Goal: Task Accomplishment & Management: Manage account settings

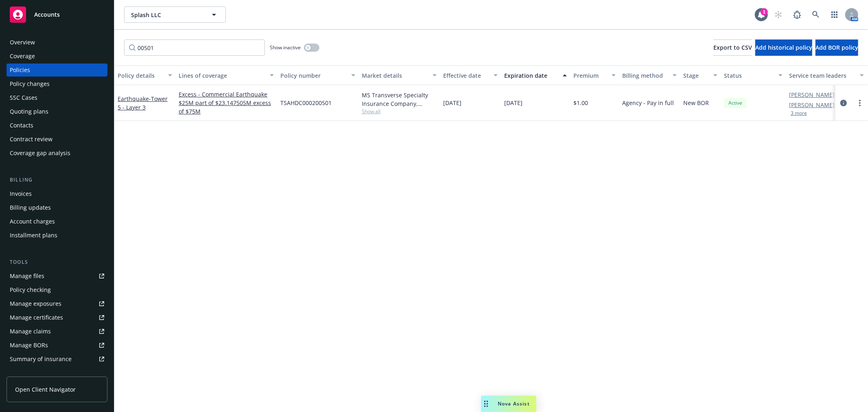
click at [36, 85] on div "Policy changes" at bounding box center [30, 83] width 40 height 13
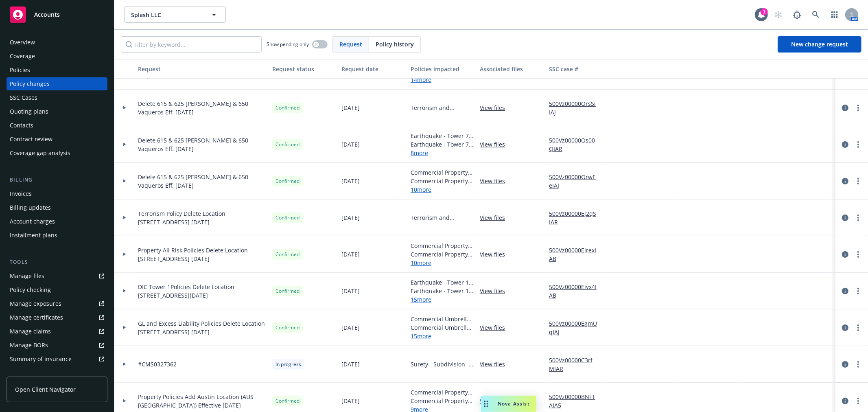
scroll to position [226, 0]
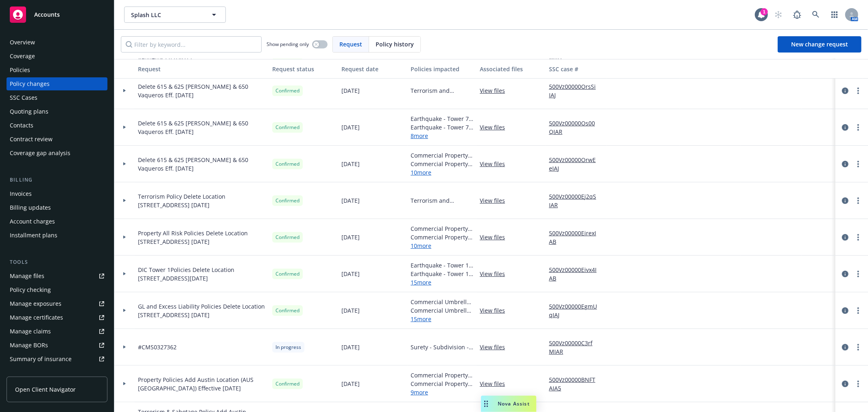
click at [426, 172] on link "10 more" at bounding box center [441, 172] width 63 height 9
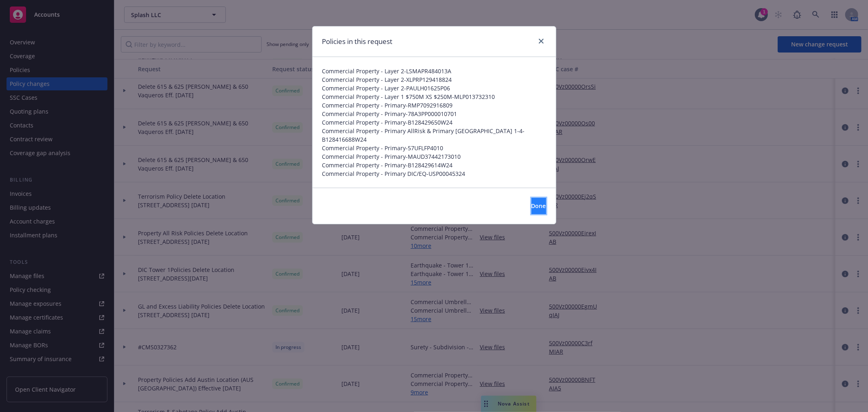
click at [536, 205] on button "Done" at bounding box center [538, 206] width 15 height 16
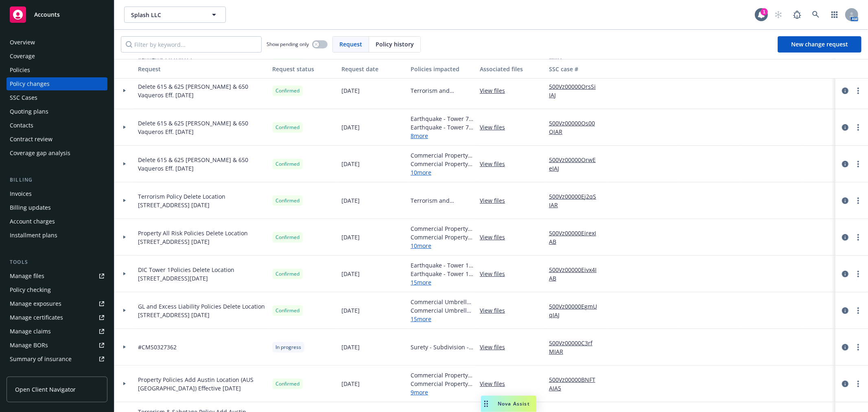
click at [26, 67] on div "Policies" at bounding box center [20, 69] width 20 height 13
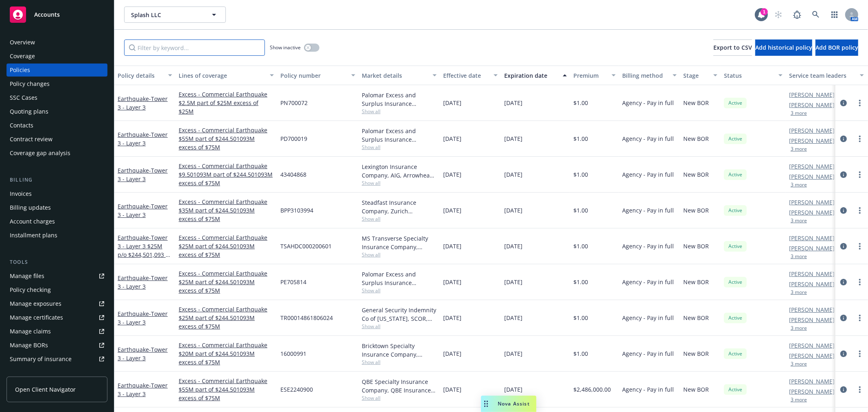
click at [186, 49] on input "Filter by keyword..." at bounding box center [194, 47] width 141 height 16
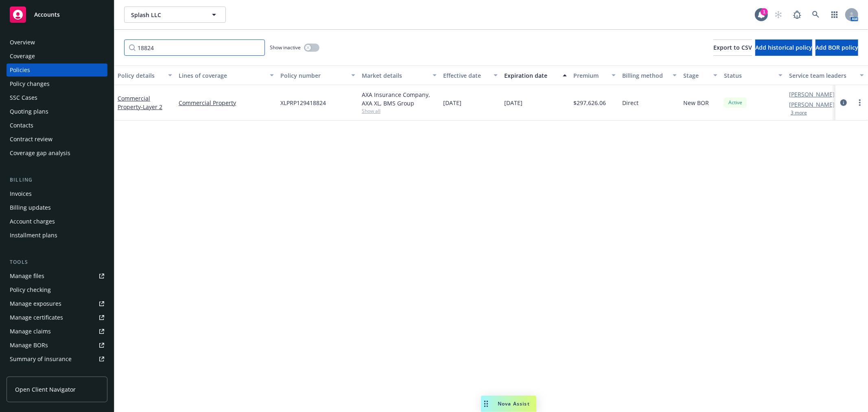
type input "18824"
click at [133, 103] on link "Commercial Property - Layer 2" at bounding box center [140, 102] width 45 height 16
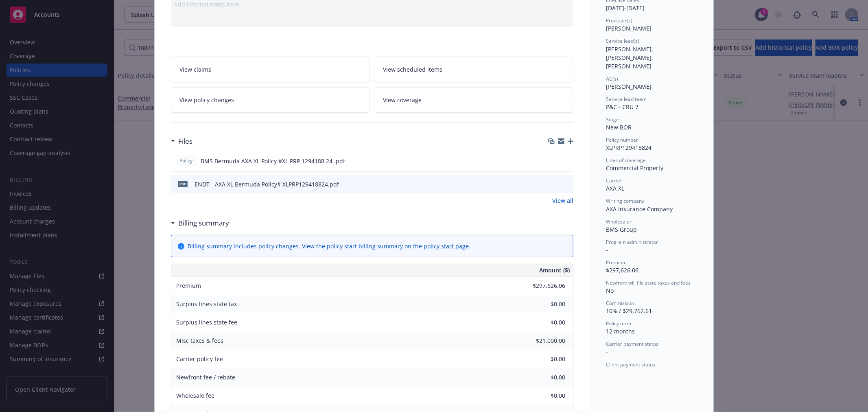
scroll to position [135, 0]
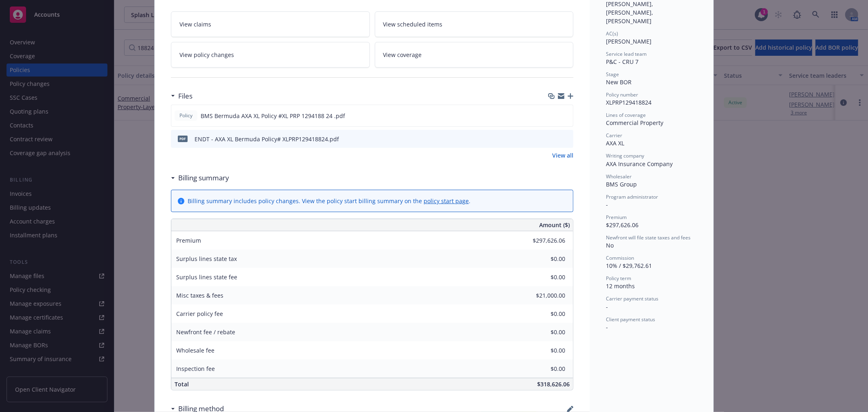
click at [568, 97] on icon "button" at bounding box center [570, 96] width 6 height 6
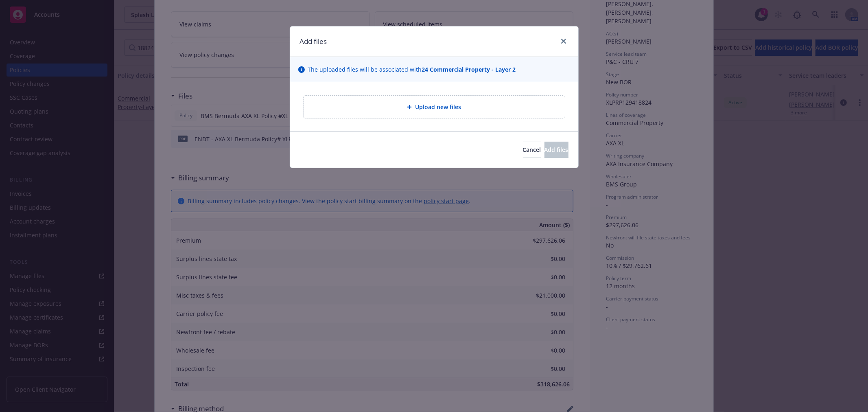
type textarea "x"
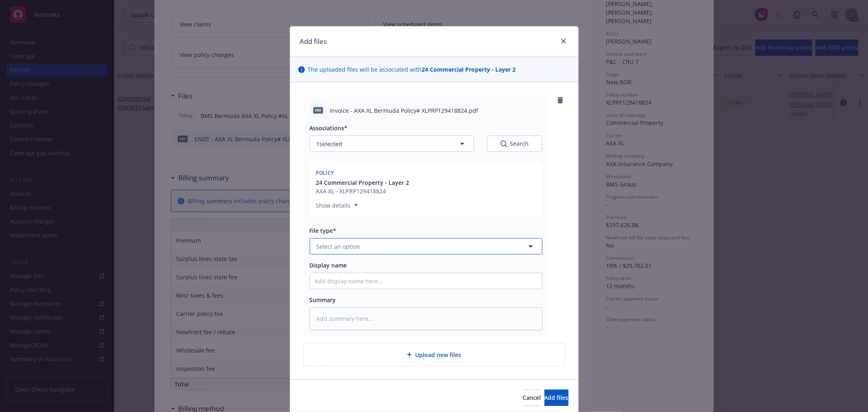
click at [370, 247] on button "Select an option" at bounding box center [426, 246] width 233 height 16
type input "invoi"
click at [350, 290] on span "Invoice - Third Party" at bounding box center [346, 290] width 56 height 9
drag, startPoint x: 463, startPoint y: 111, endPoint x: 308, endPoint y: 104, distance: 154.7
click at [310, 104] on div "pdf Invoice - AXA XL Bermuda Policy# XLPRP129418824.pdf" at bounding box center [426, 110] width 233 height 17
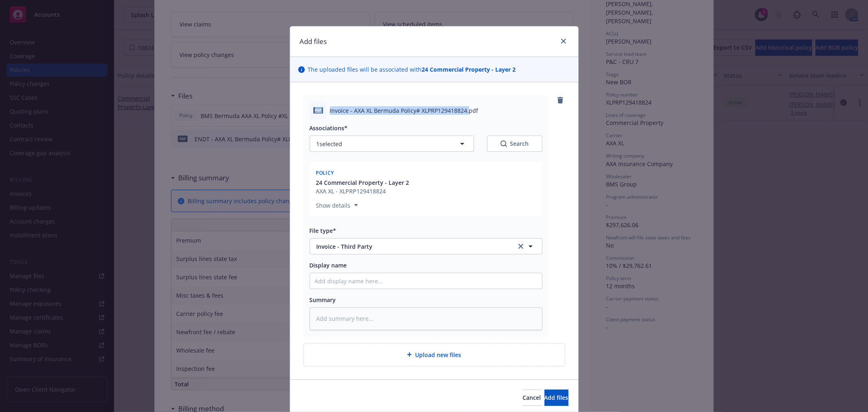
copy div "pdf Invoice - AXA XL Bermuda Policy# XLPRP129418824."
click at [384, 285] on input "Display name" at bounding box center [426, 280] width 232 height 15
paste input "pdf Invoice - AXA XL Bermuda Policy# XLPRP129418824."
type textarea "x"
type input "pdf Invoice - AXA XL Bermuda Policy# XLPRP129418824."
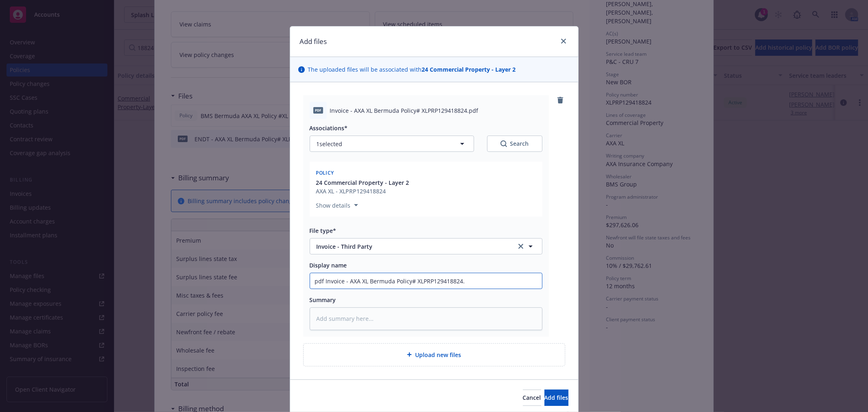
type textarea "x"
type input "pdf Invoice - AXA XL Bermuda Policy# XLPRP129418824"
click at [544, 395] on span "Add files" at bounding box center [556, 397] width 24 height 8
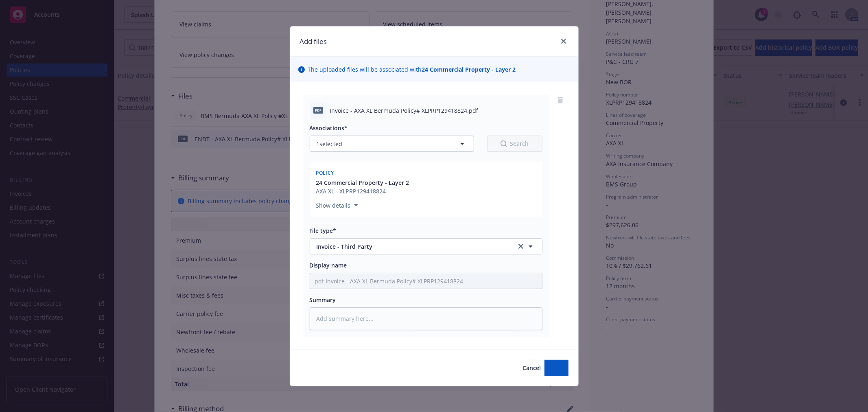
type textarea "x"
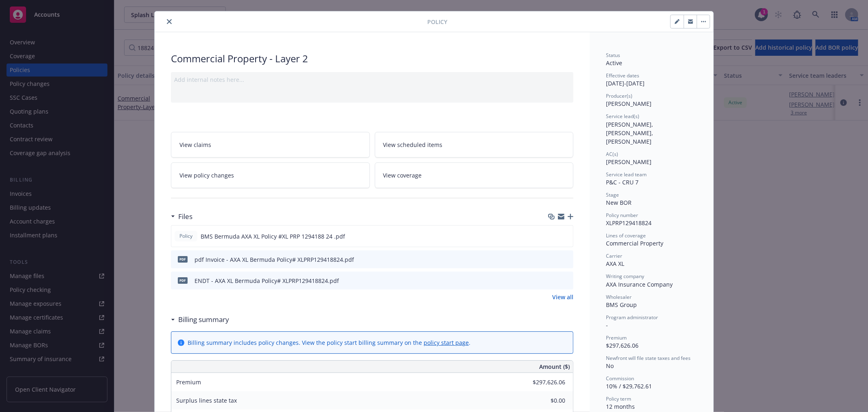
scroll to position [0, 0]
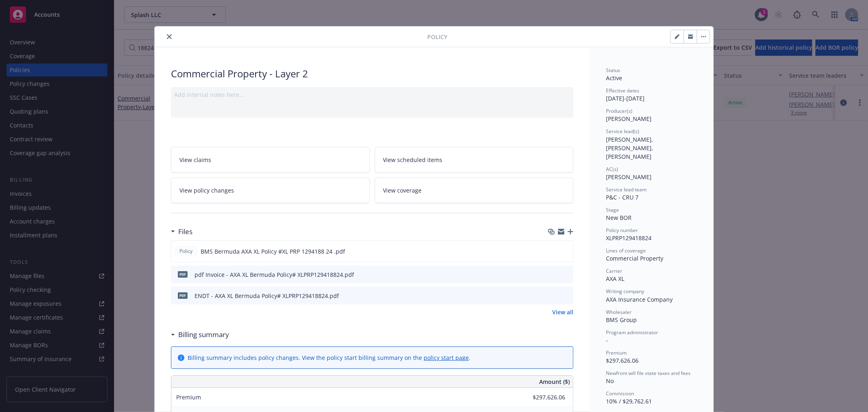
click at [164, 33] on button "close" at bounding box center [169, 37] width 10 height 10
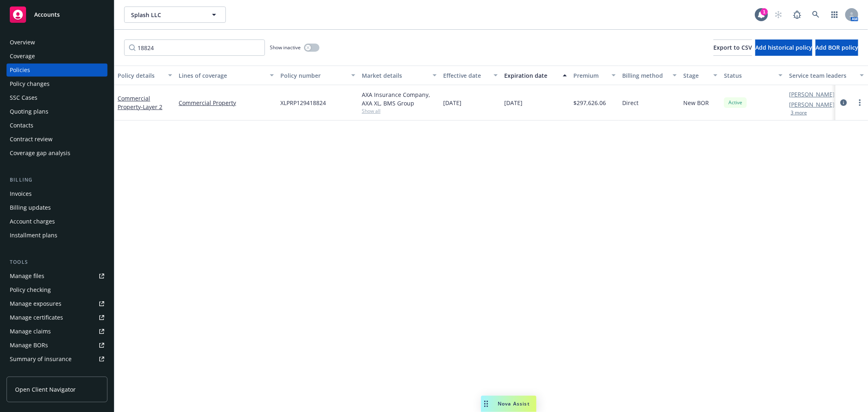
click at [166, 35] on div "18824 Show inactive Export to CSV Add historical policy Add BOR policy" at bounding box center [490, 48] width 753 height 36
drag, startPoint x: 172, startPoint y: 48, endPoint x: 99, endPoint y: 52, distance: 72.9
click at [99, 52] on div "Accounts Overview Coverage Policies Policy changes SSC Cases Quoting plans Cont…" at bounding box center [434, 206] width 868 height 412
type input "p06"
click at [136, 105] on link "Commercial Property - Layer 2" at bounding box center [140, 102] width 45 height 16
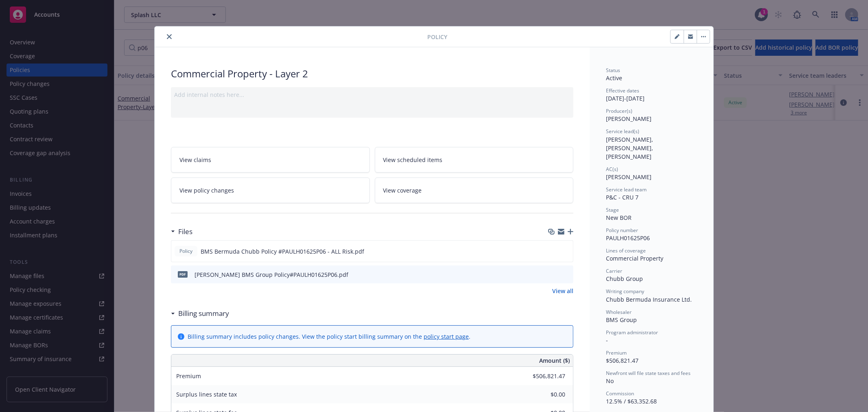
click at [569, 231] on icon "button" at bounding box center [570, 232] width 6 height 6
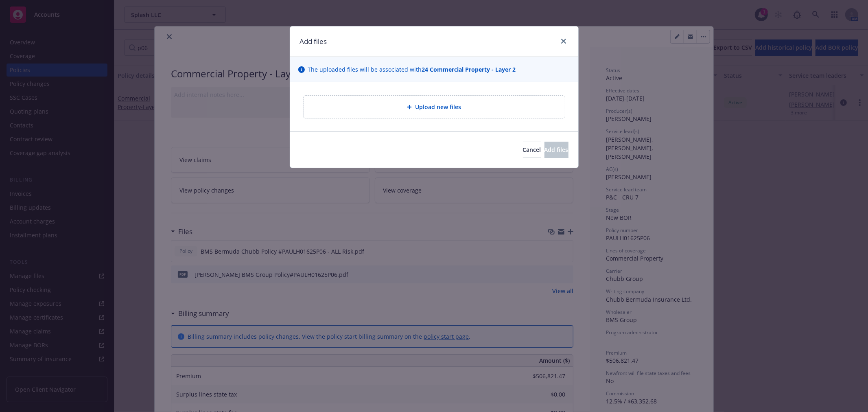
type textarea "x"
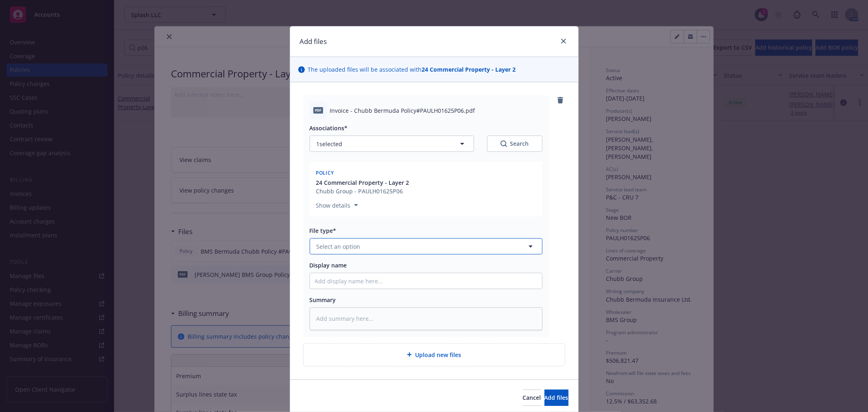
click at [421, 244] on button "Select an option" at bounding box center [426, 246] width 233 height 16
type input "invoic"
click at [358, 288] on span "Invoice - Third Party" at bounding box center [346, 290] width 56 height 9
click at [402, 190] on div "Chubb Group - PAULH01625P06" at bounding box center [362, 191] width 93 height 9
drag, startPoint x: 457, startPoint y: 109, endPoint x: 323, endPoint y: 102, distance: 134.0
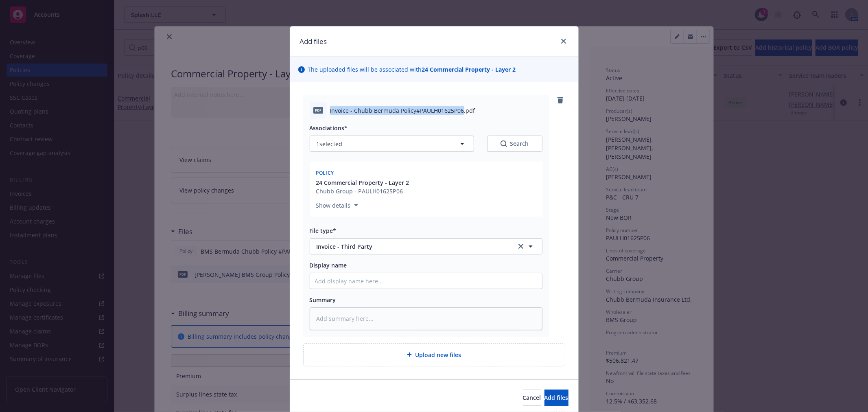
click at [323, 102] on div "pdf Invoice - Chubb Bermuda Policy#PAULH01625P06.pdf" at bounding box center [426, 110] width 233 height 17
copy div "Invoice - Chubb Bermuda Policy#PAULH01625P06"
click at [335, 280] on input "Display name" at bounding box center [426, 280] width 232 height 15
paste input "Invoice - Chubb Bermuda Policy#PAULH01625P06"
type textarea "x"
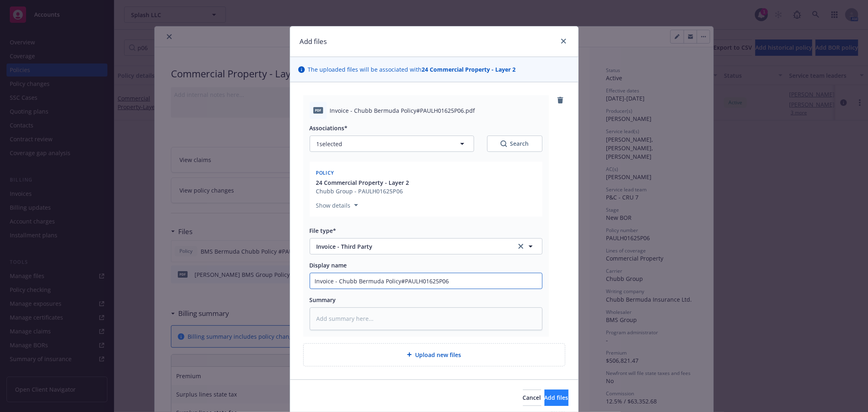
type input "Invoice - Chubb Bermuda Policy#PAULH01625P06"
drag, startPoint x: 551, startPoint y: 401, endPoint x: 526, endPoint y: 393, distance: 26.5
click at [550, 401] on button "Add files" at bounding box center [556, 397] width 24 height 16
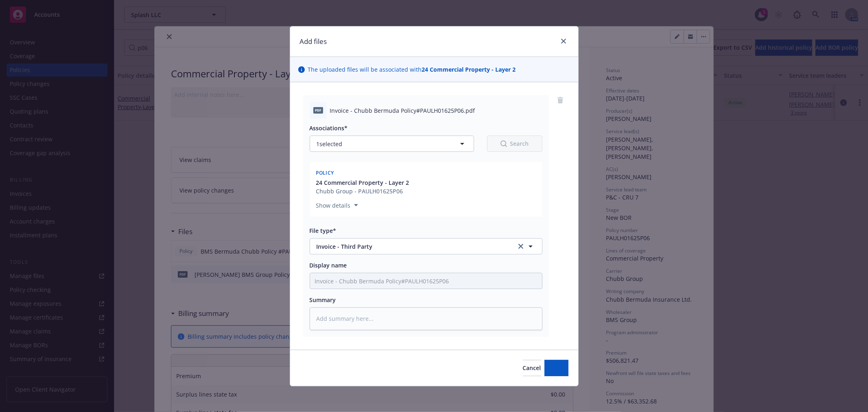
type textarea "x"
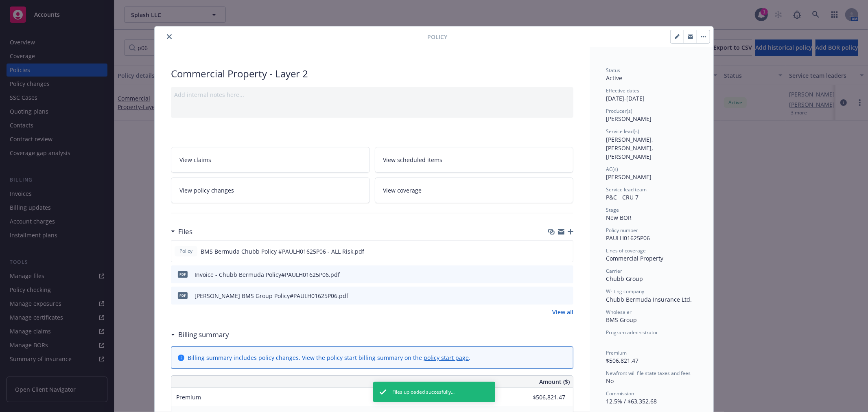
click at [167, 35] on icon "close" at bounding box center [169, 36] width 5 height 5
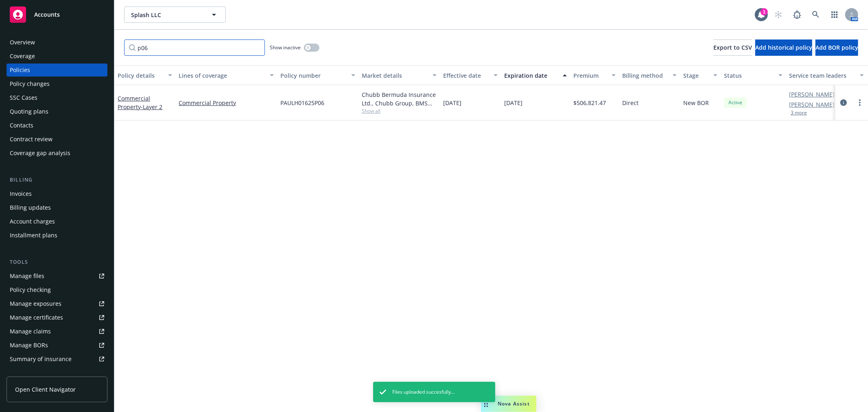
drag, startPoint x: 164, startPoint y: 51, endPoint x: 56, endPoint y: 51, distance: 107.8
click at [56, 51] on div "Accounts Overview Coverage Policies Policy changes SSC Cases Quoting plans Cont…" at bounding box center [434, 206] width 868 height 412
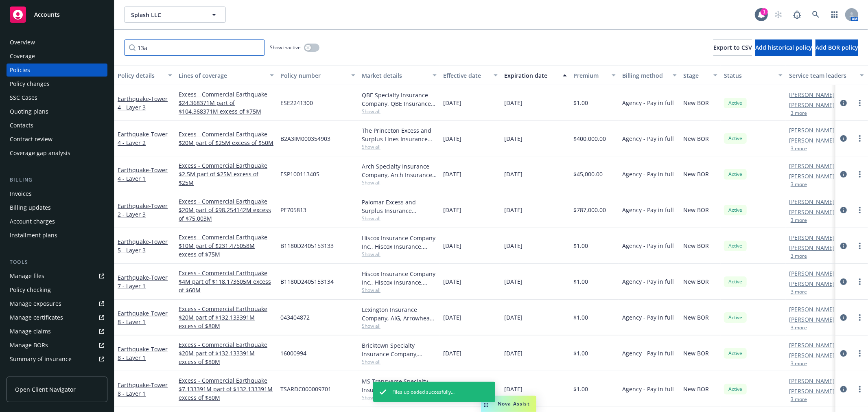
type input "13a"
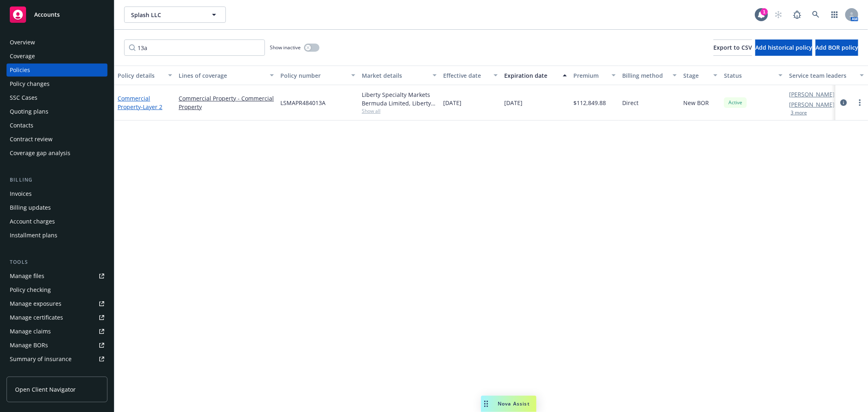
click at [135, 108] on link "Commercial Property - Layer 2" at bounding box center [140, 102] width 45 height 16
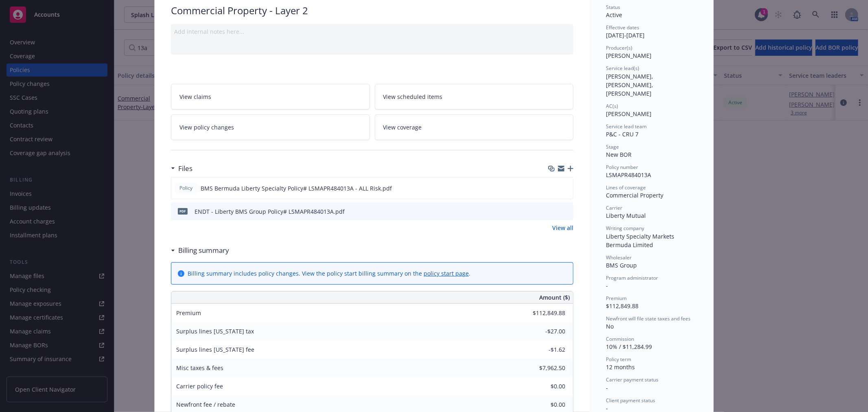
scroll to position [45, 0]
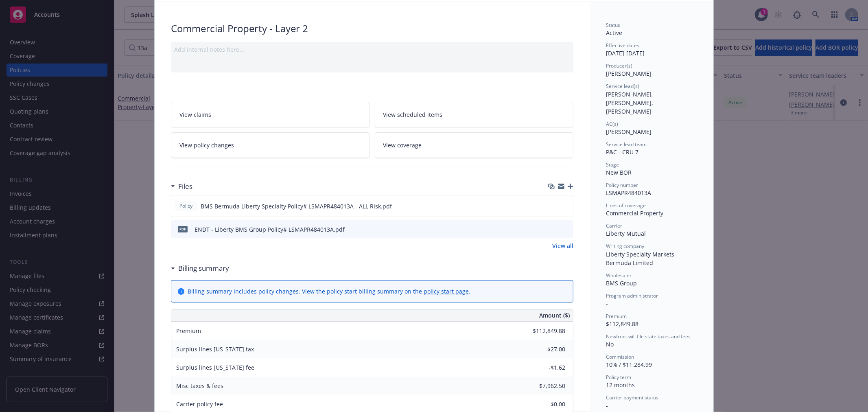
click at [568, 185] on icon "button" at bounding box center [570, 186] width 6 height 6
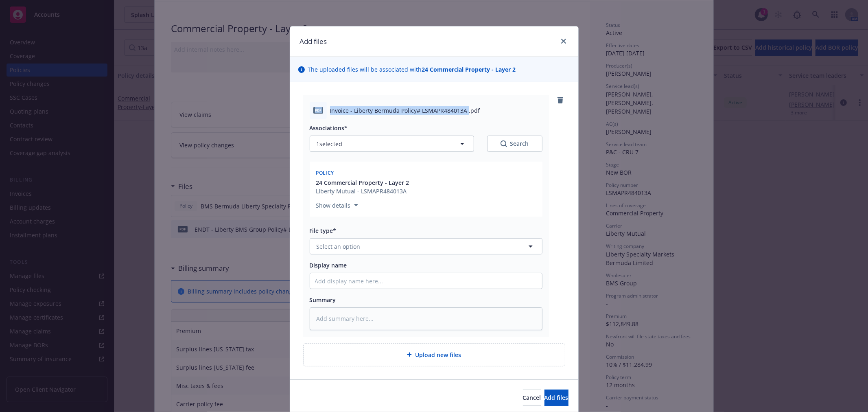
drag, startPoint x: 462, startPoint y: 109, endPoint x: 303, endPoint y: 110, distance: 159.0
click at [303, 110] on div "pdf Invoice - Liberty Bermuda Policy# LSMAPR484013A .pdf Associations* 1 select…" at bounding box center [426, 215] width 246 height 241
copy div "pdf Invoice - Liberty Bermuda Policy# LSMAPR484013A"
click at [364, 277] on input "Display name" at bounding box center [426, 280] width 232 height 15
paste input "pdf Invoice - Liberty Bermuda Policy# LSMAPR484013A"
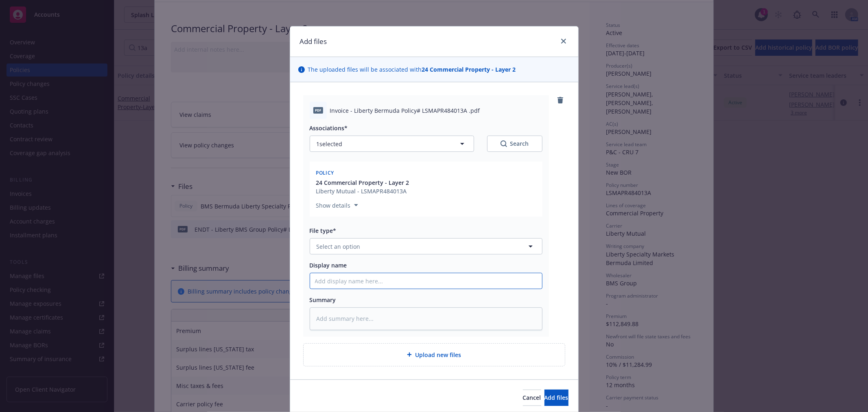
type textarea "x"
type input "pdf Invoice - Liberty Bermuda Policy# LSMAPR484013A"
click at [364, 252] on button "Select an option" at bounding box center [426, 246] width 233 height 16
type input "invoice"
click at [375, 290] on div "Invoice - Third Party" at bounding box center [426, 290] width 222 height 12
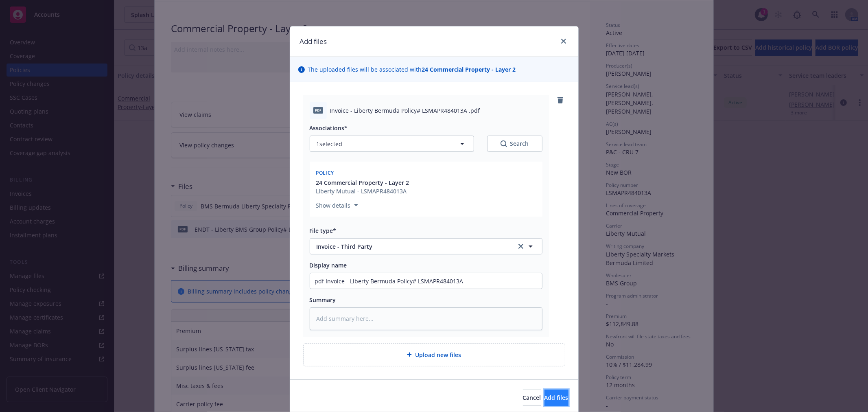
click at [544, 396] on span "Add files" at bounding box center [556, 397] width 24 height 8
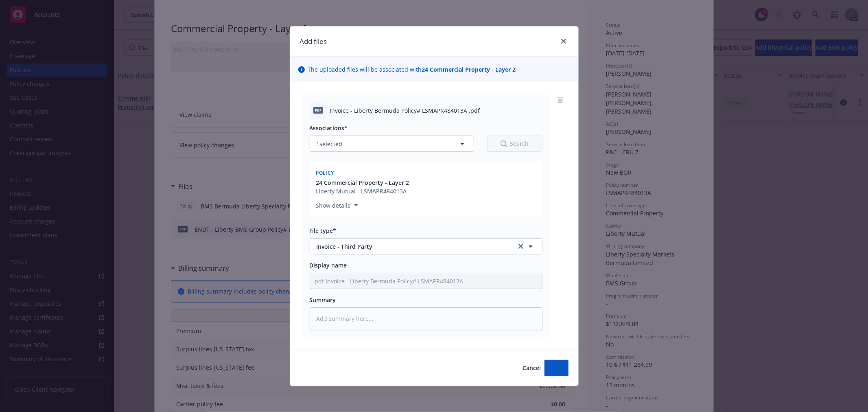
type textarea "x"
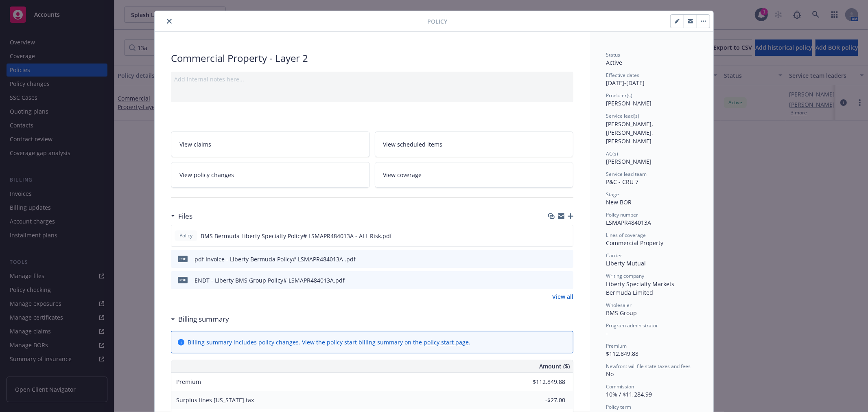
scroll to position [0, 0]
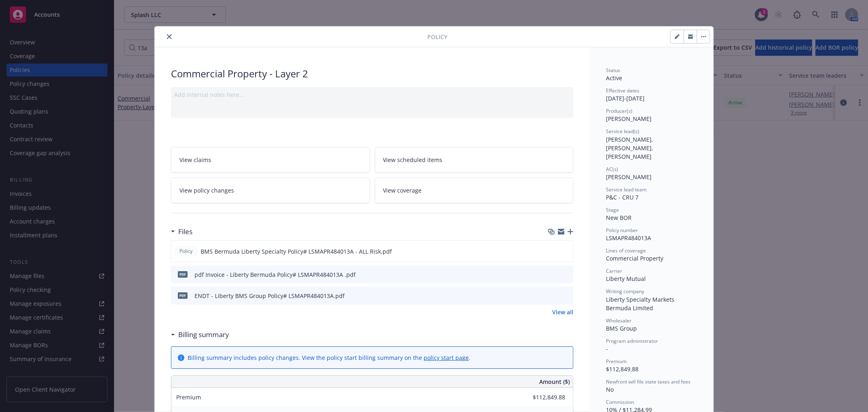
click at [168, 37] on button "close" at bounding box center [169, 37] width 10 height 10
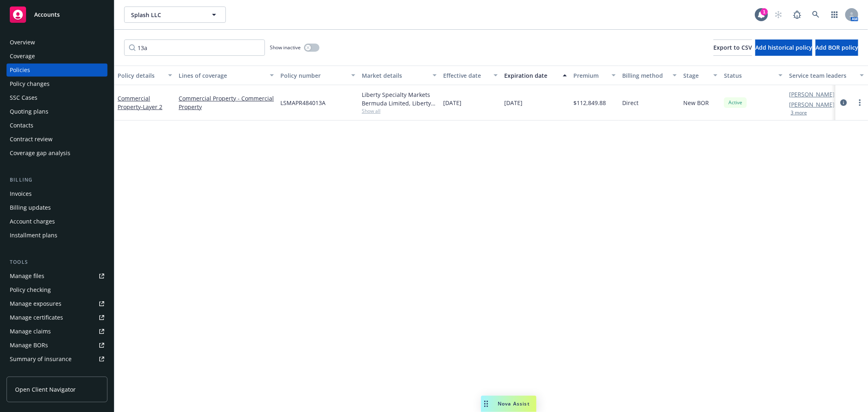
click at [373, 239] on div "Policy details Lines of coverage Policy number Market details Effective date Ex…" at bounding box center [490, 238] width 753 height 346
